Goal: Check status: Check status

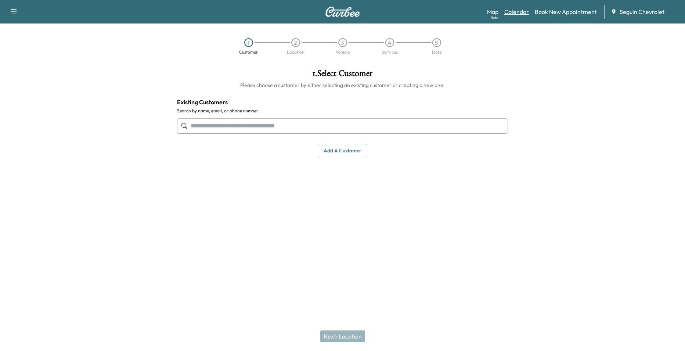
click at [516, 13] on link "Calendar" at bounding box center [516, 11] width 25 height 9
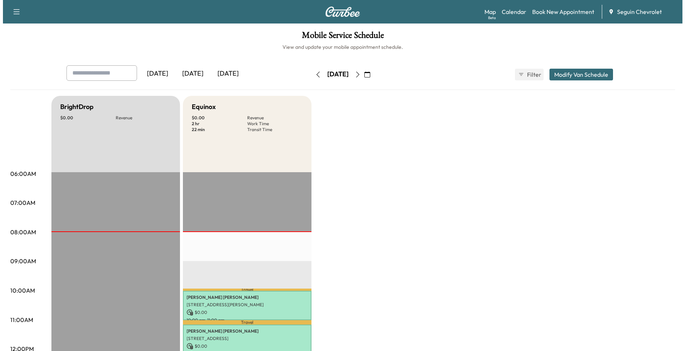
scroll to position [220, 0]
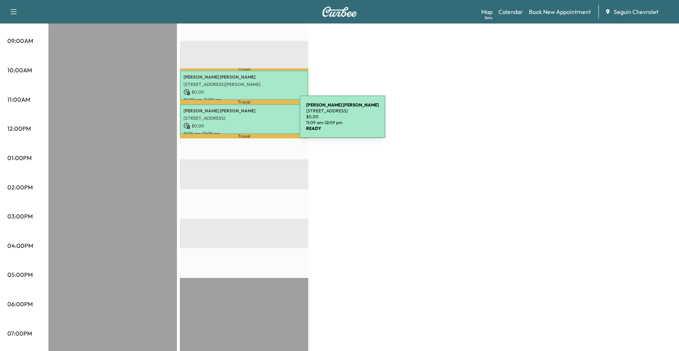
click at [245, 123] on p "$ 0.00" at bounding box center [244, 126] width 121 height 7
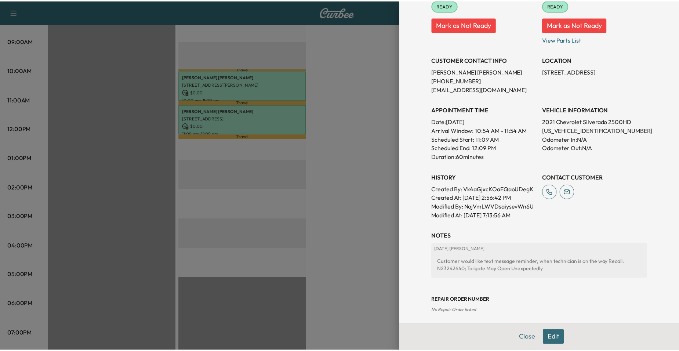
scroll to position [0, 0]
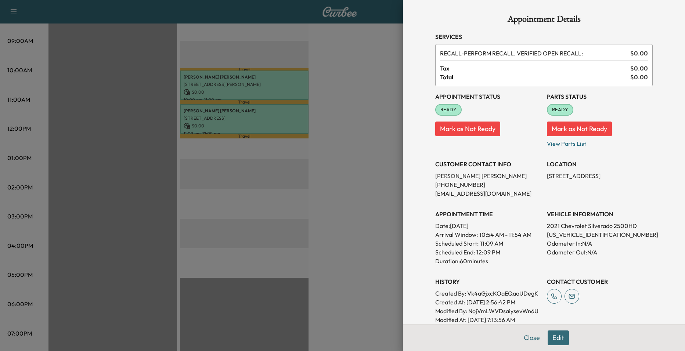
click at [403, 146] on div "Appointment Details Services RECALL - PERFORM RECALL. VERIFIED OPEN RECALL: $ 0…" at bounding box center [544, 175] width 282 height 351
click at [356, 145] on div at bounding box center [342, 175] width 685 height 351
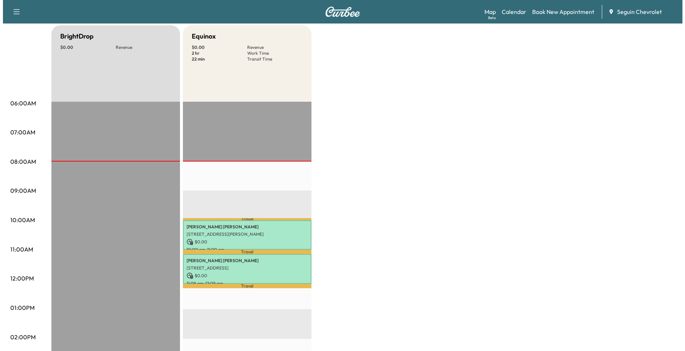
scroll to position [73, 0]
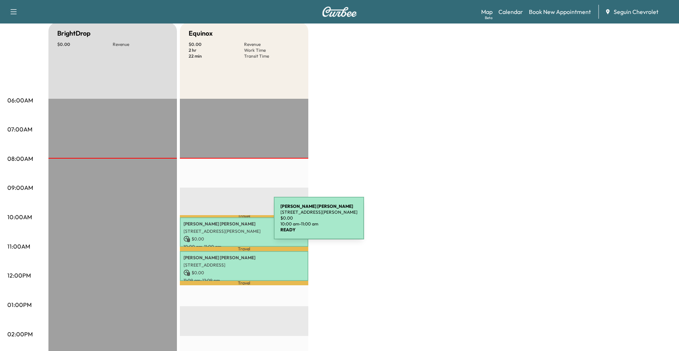
click at [219, 222] on p "[PERSON_NAME]" at bounding box center [244, 224] width 121 height 6
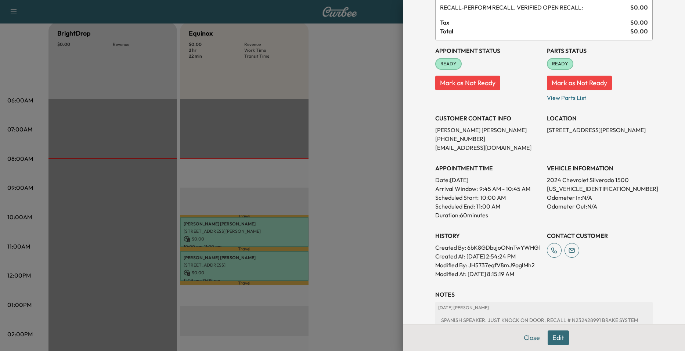
scroll to position [147, 0]
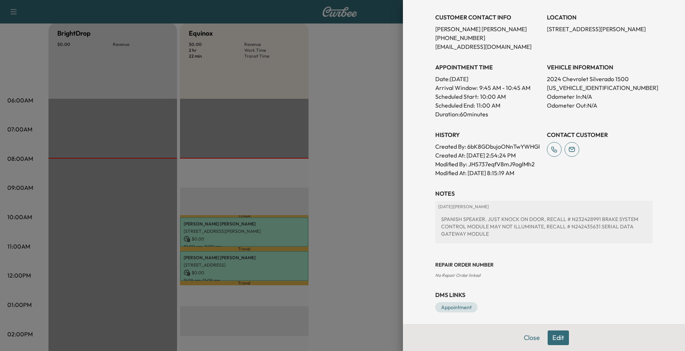
click at [352, 180] on div at bounding box center [342, 175] width 685 height 351
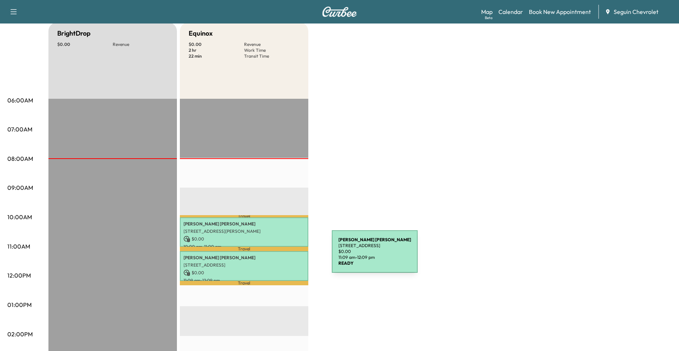
click at [277, 256] on p "[PERSON_NAME]" at bounding box center [244, 258] width 121 height 6
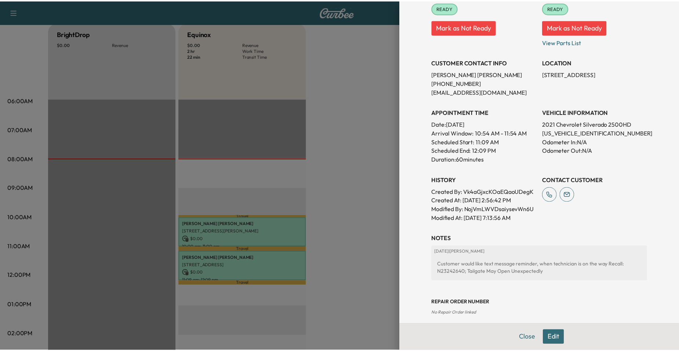
scroll to position [110, 0]
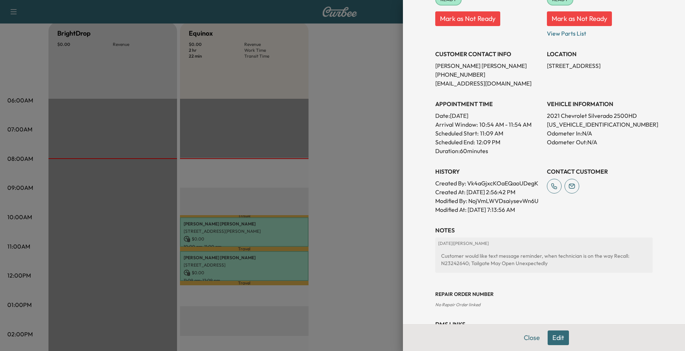
click at [389, 198] on div at bounding box center [342, 175] width 685 height 351
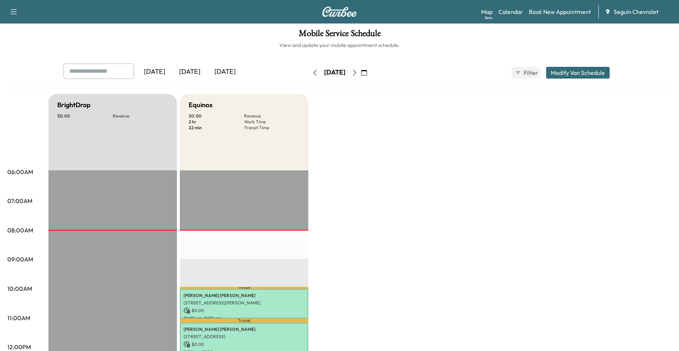
scroll to position [0, 0]
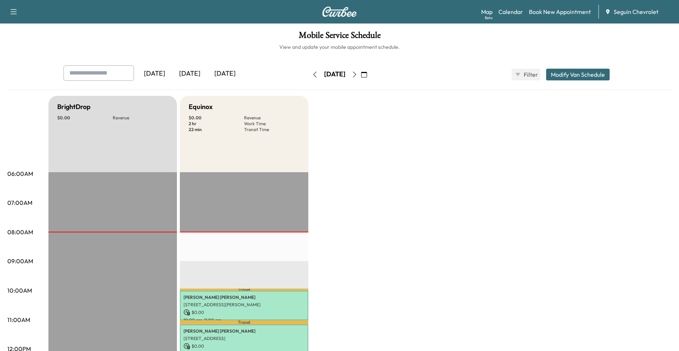
click at [312, 73] on icon "button" at bounding box center [315, 75] width 6 height 6
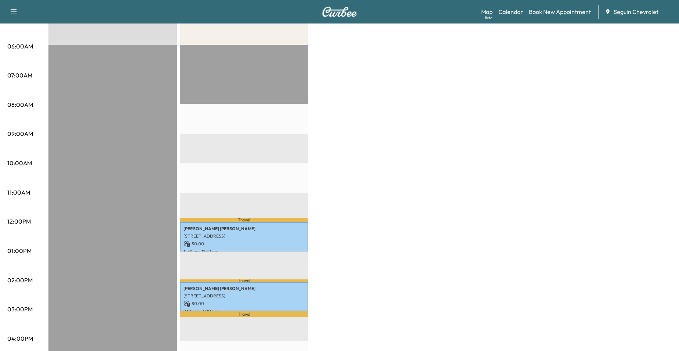
scroll to position [220, 0]
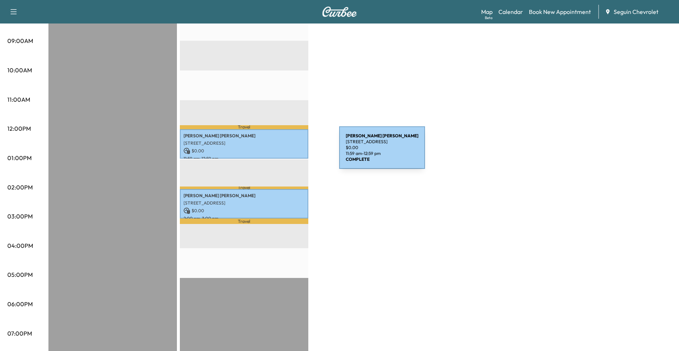
click at [284, 152] on p "$ 0.00" at bounding box center [244, 151] width 121 height 7
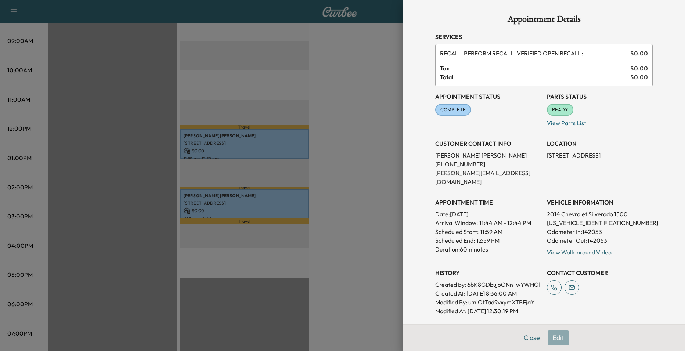
click at [292, 166] on div at bounding box center [342, 175] width 685 height 351
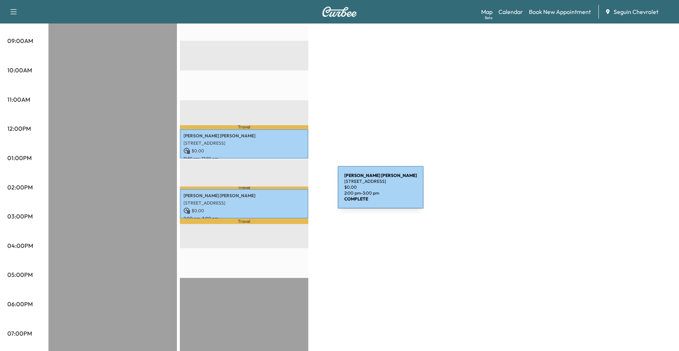
click at [283, 193] on p "[PERSON_NAME]" at bounding box center [244, 196] width 121 height 6
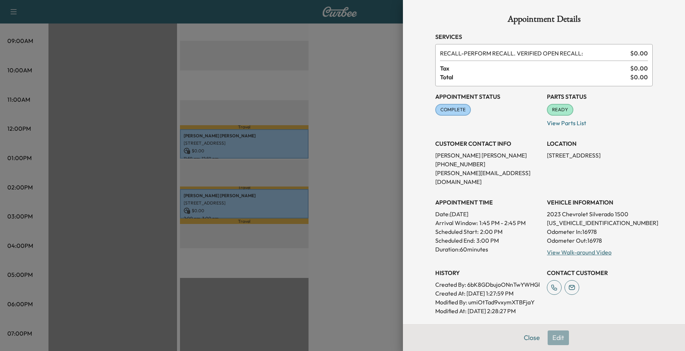
click at [380, 161] on div at bounding box center [342, 175] width 685 height 351
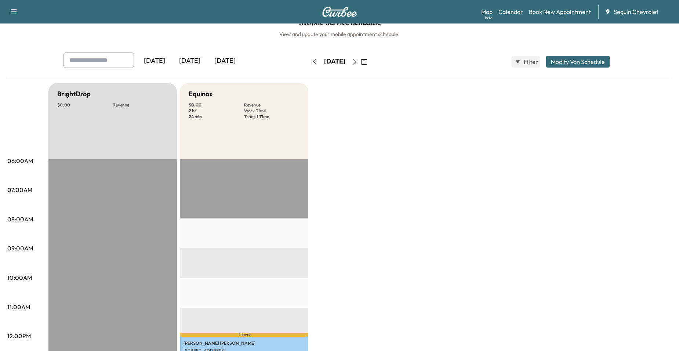
scroll to position [0, 0]
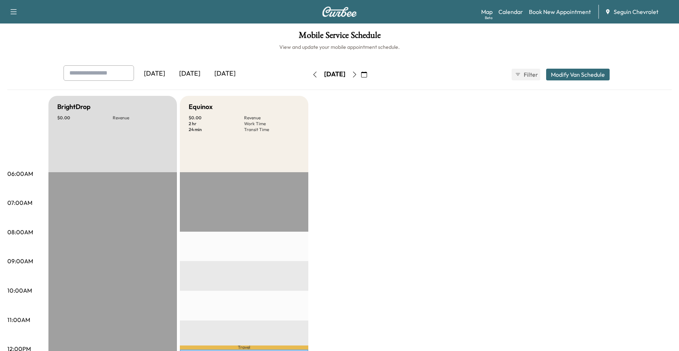
click at [358, 73] on icon "button" at bounding box center [355, 75] width 6 height 6
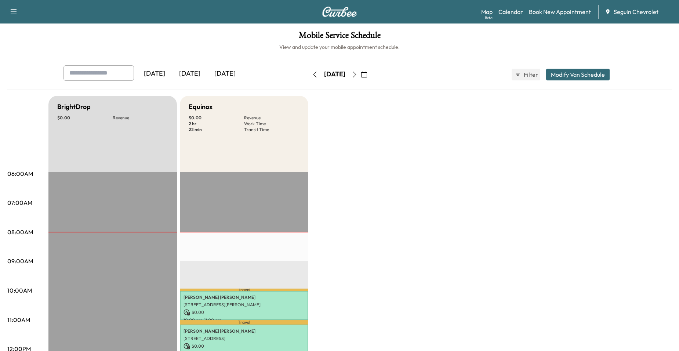
click at [358, 73] on icon "button" at bounding box center [355, 75] width 6 height 6
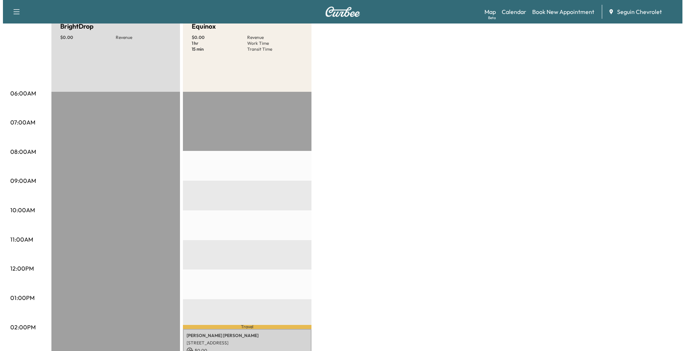
scroll to position [184, 0]
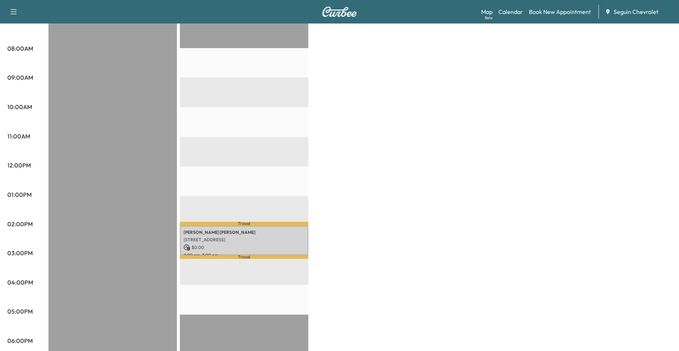
click at [261, 247] on p "$ 0.00" at bounding box center [244, 247] width 121 height 7
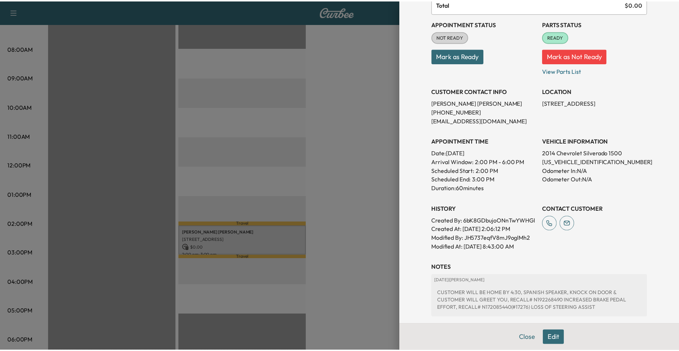
scroll to position [159, 0]
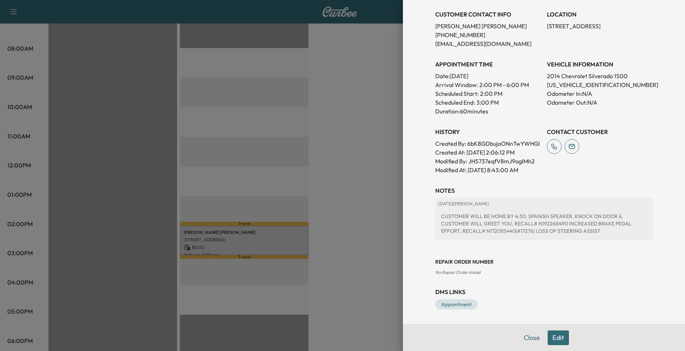
click at [361, 196] on div at bounding box center [342, 175] width 685 height 351
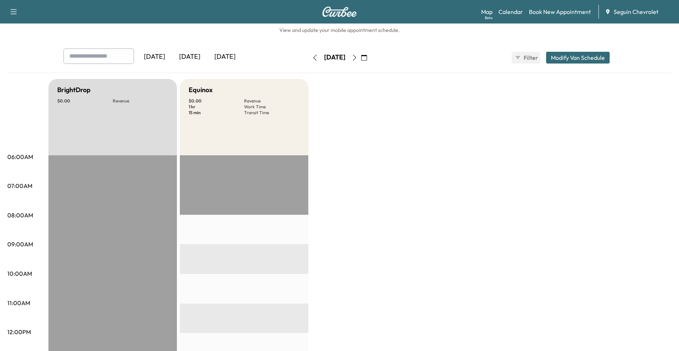
scroll to position [0, 0]
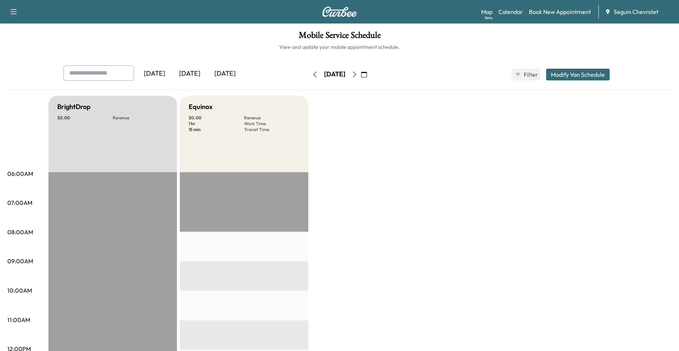
click at [357, 77] on icon "button" at bounding box center [354, 75] width 3 height 6
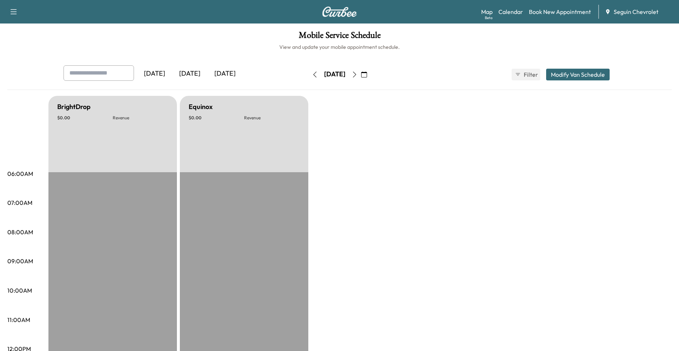
click at [361, 70] on button "button" at bounding box center [354, 75] width 12 height 12
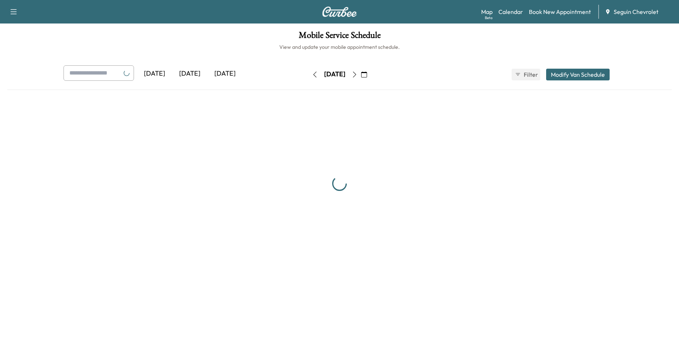
click at [361, 70] on button "button" at bounding box center [354, 75] width 12 height 12
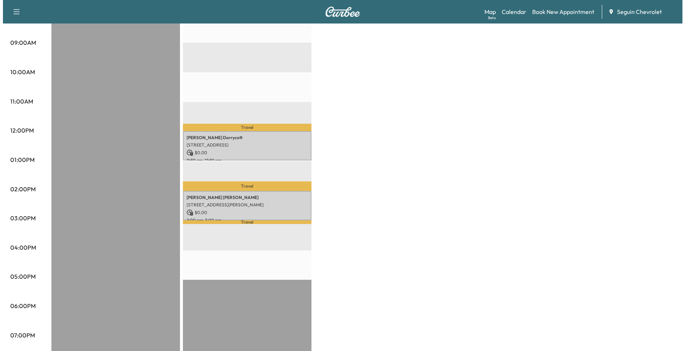
scroll to position [220, 0]
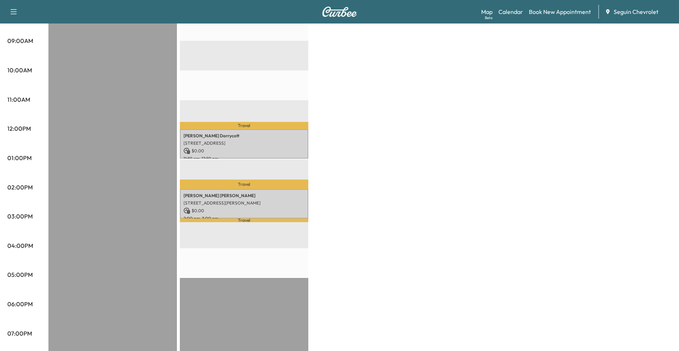
click at [280, 148] on p "$ 0.00" at bounding box center [244, 151] width 121 height 7
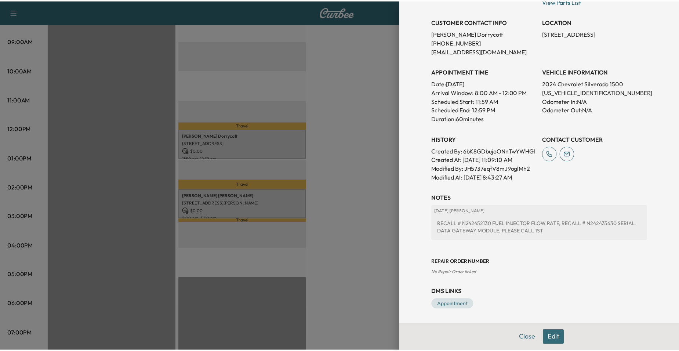
scroll to position [147, 0]
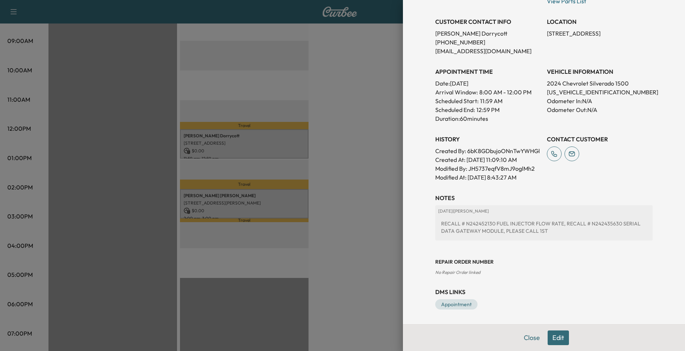
click at [339, 163] on div at bounding box center [342, 175] width 685 height 351
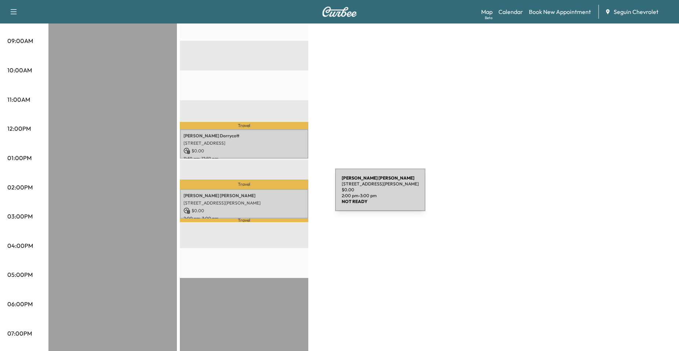
click at [279, 195] on p "[PERSON_NAME]" at bounding box center [244, 196] width 121 height 6
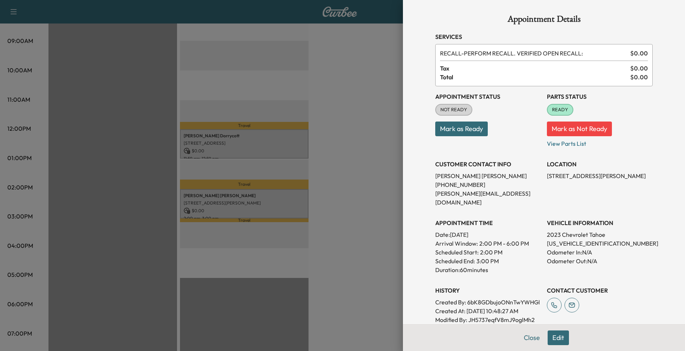
click at [338, 164] on div at bounding box center [342, 175] width 685 height 351
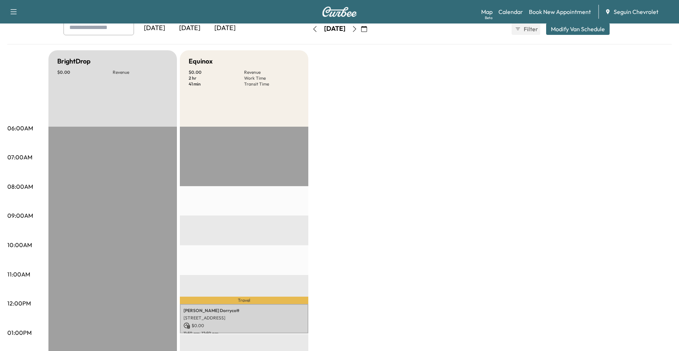
scroll to position [37, 0]
